Goal: Task Accomplishment & Management: Manage account settings

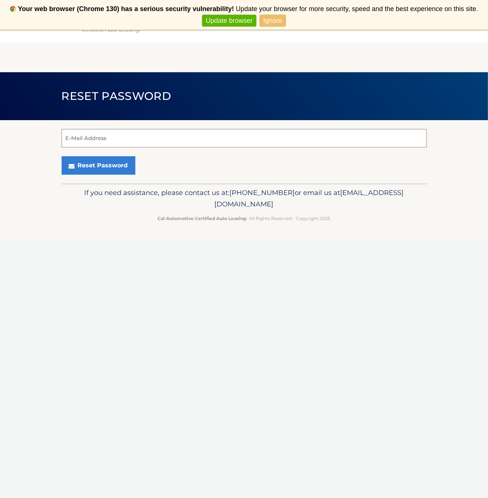
click at [77, 138] on input "E-Mail Address" at bounding box center [244, 138] width 365 height 18
type input "[EMAIL_ADDRESS][DOMAIN_NAME]"
click at [81, 163] on button "Reset Password" at bounding box center [99, 165] width 74 height 18
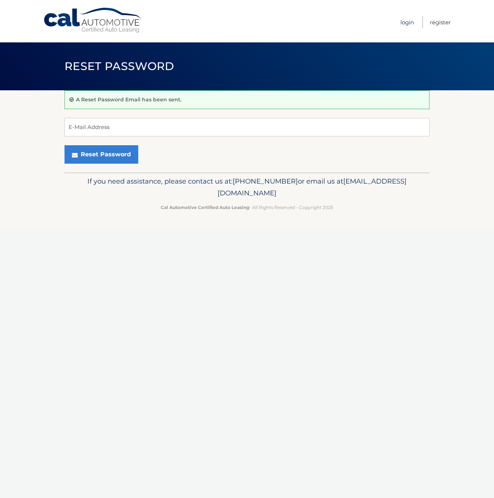
click at [404, 24] on link "Login" at bounding box center [407, 22] width 14 height 12
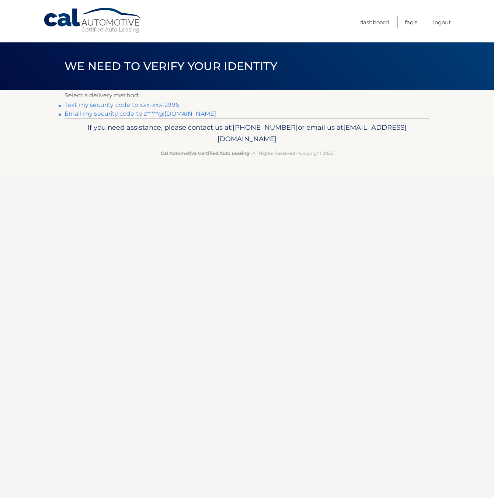
click at [117, 103] on link "Text my security code to xxx-xxx-2996" at bounding box center [121, 104] width 115 height 7
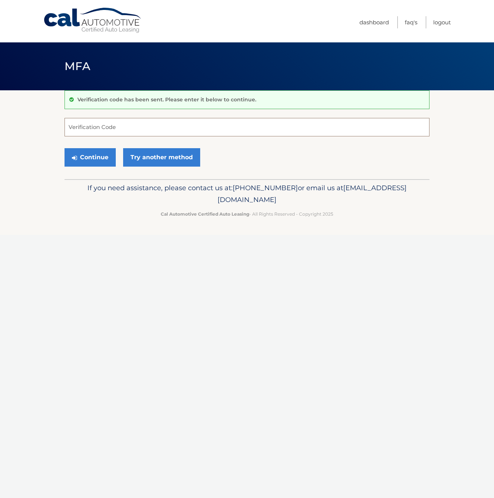
click at [84, 126] on input "Verification Code" at bounding box center [246, 127] width 365 height 18
type input "388917"
click at [92, 155] on button "Continue" at bounding box center [89, 157] width 51 height 18
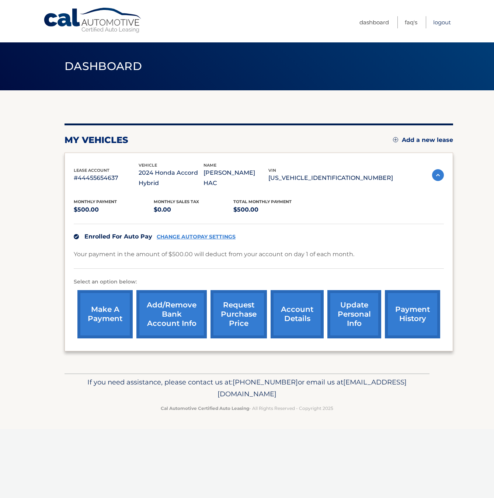
click at [439, 21] on link "Logout" at bounding box center [442, 22] width 18 height 12
